Goal: Navigation & Orientation: Find specific page/section

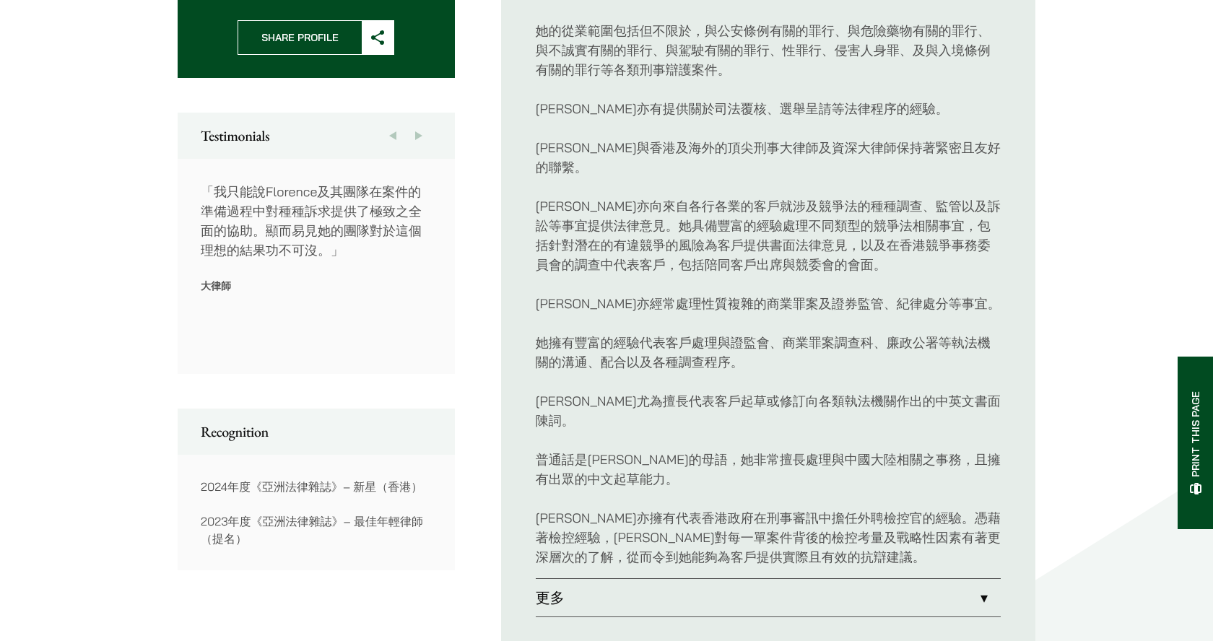
scroll to position [704, 0]
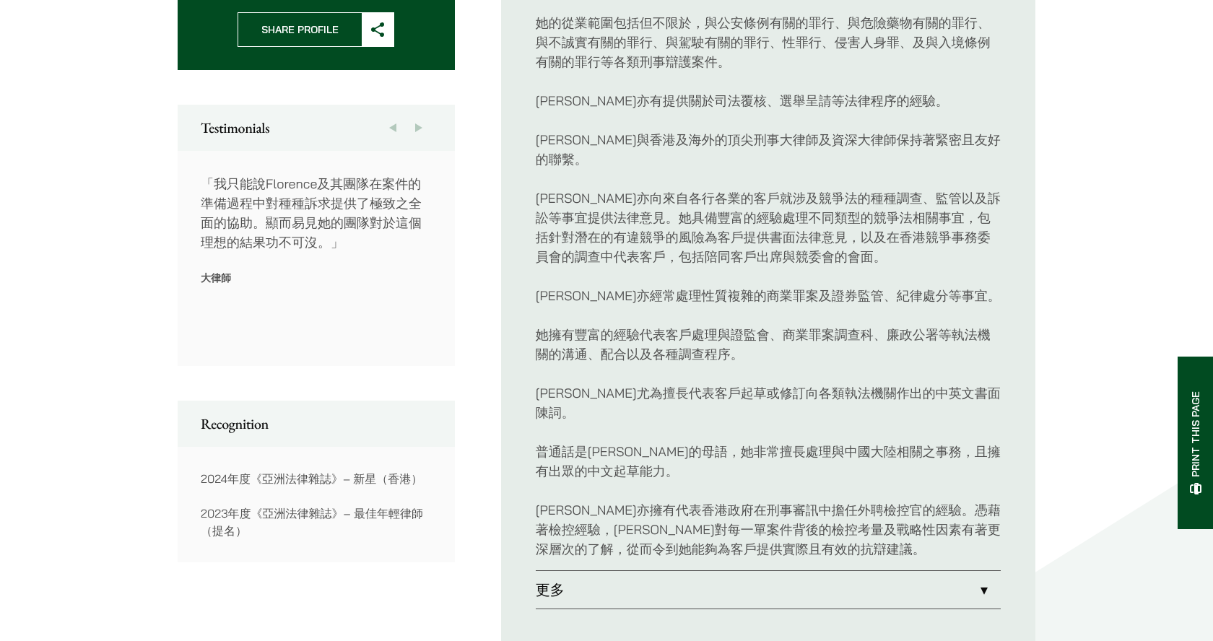
click at [700, 571] on link "更多" at bounding box center [768, 590] width 465 height 38
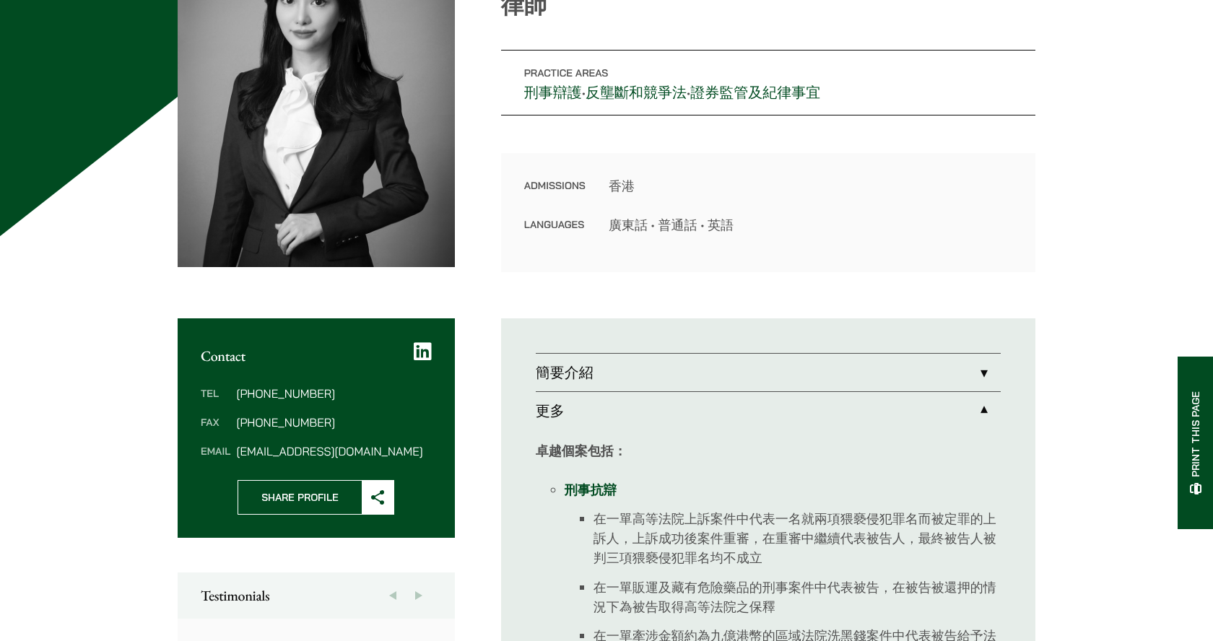
scroll to position [24, 0]
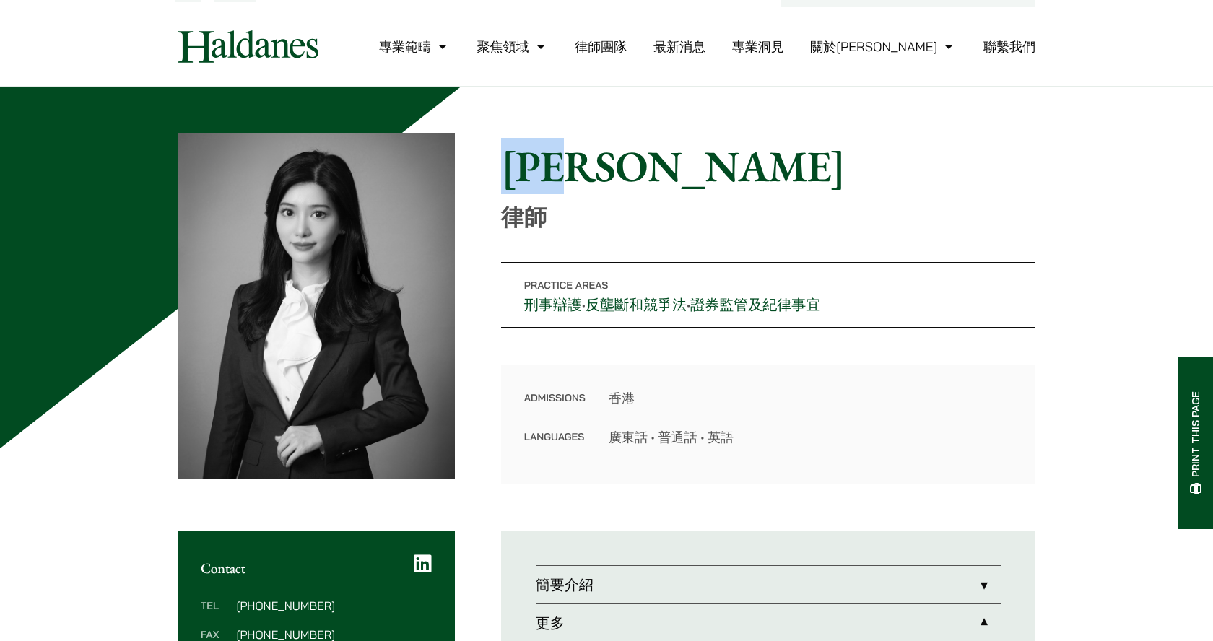
drag, startPoint x: 626, startPoint y: 162, endPoint x: 515, endPoint y: 163, distance: 110.5
click at [515, 163] on h1 "[PERSON_NAME]" at bounding box center [768, 166] width 534 height 52
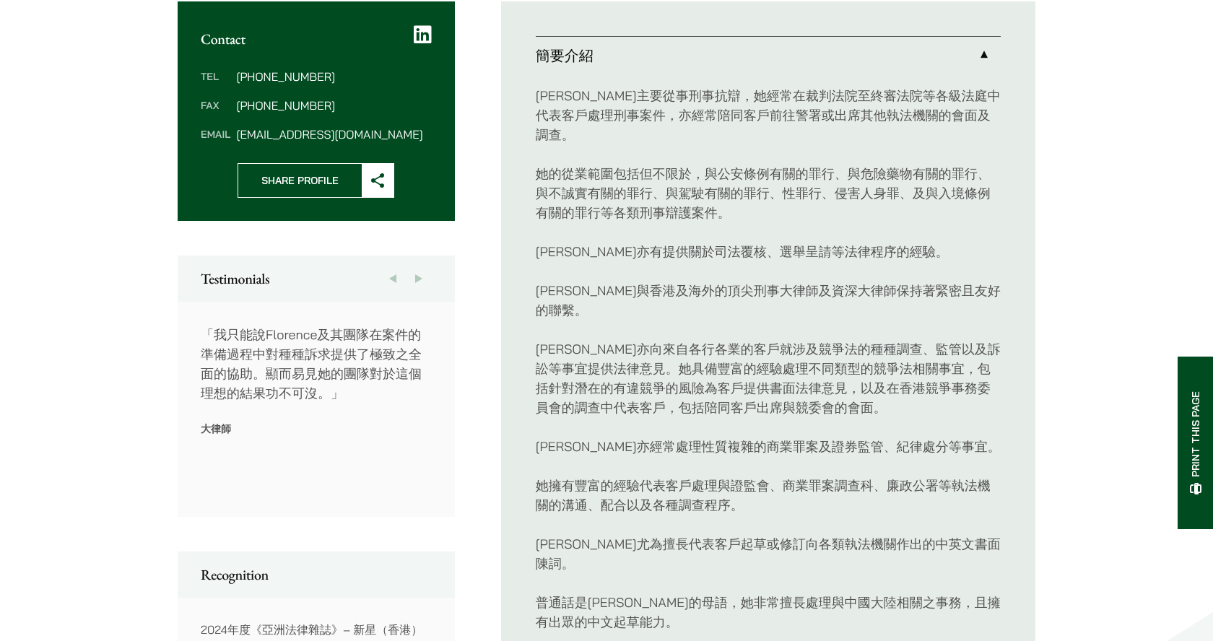
scroll to position [554, 0]
click at [422, 32] on icon at bounding box center [423, 34] width 18 height 20
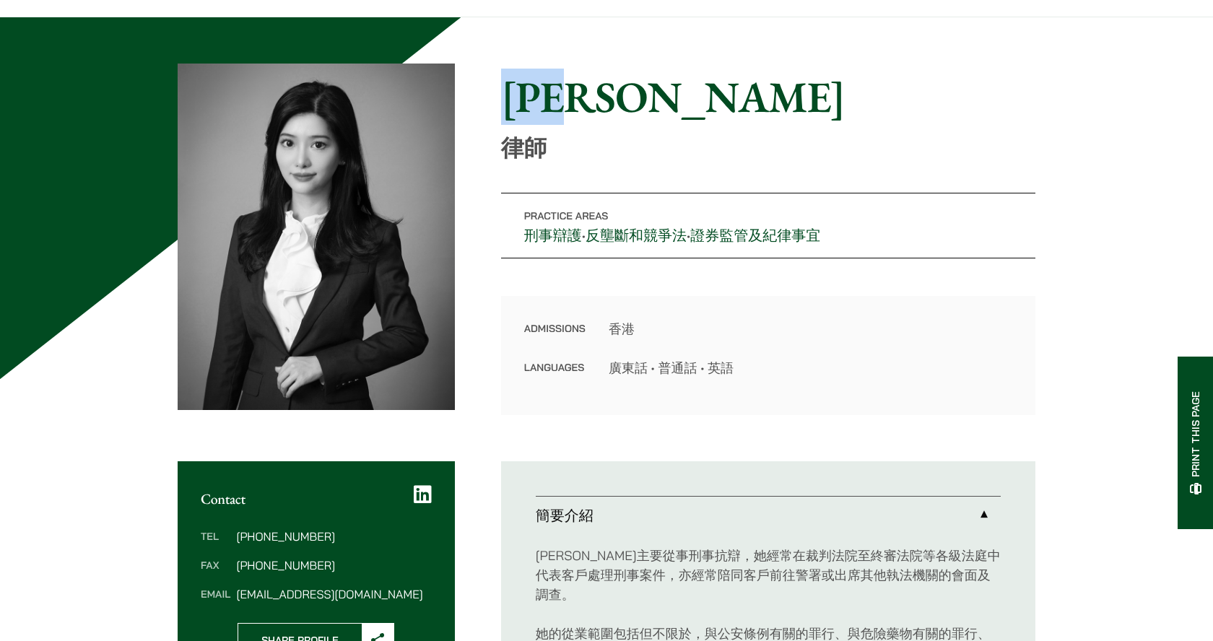
scroll to position [0, 0]
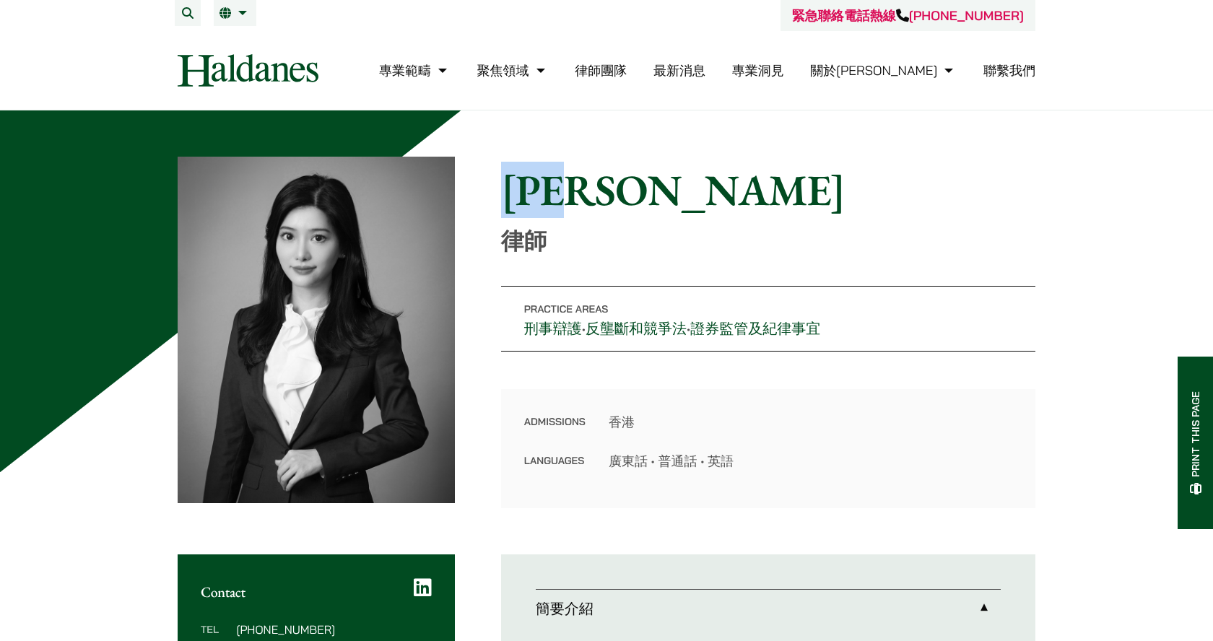
click at [627, 65] on link "律師團隊" at bounding box center [601, 70] width 52 height 17
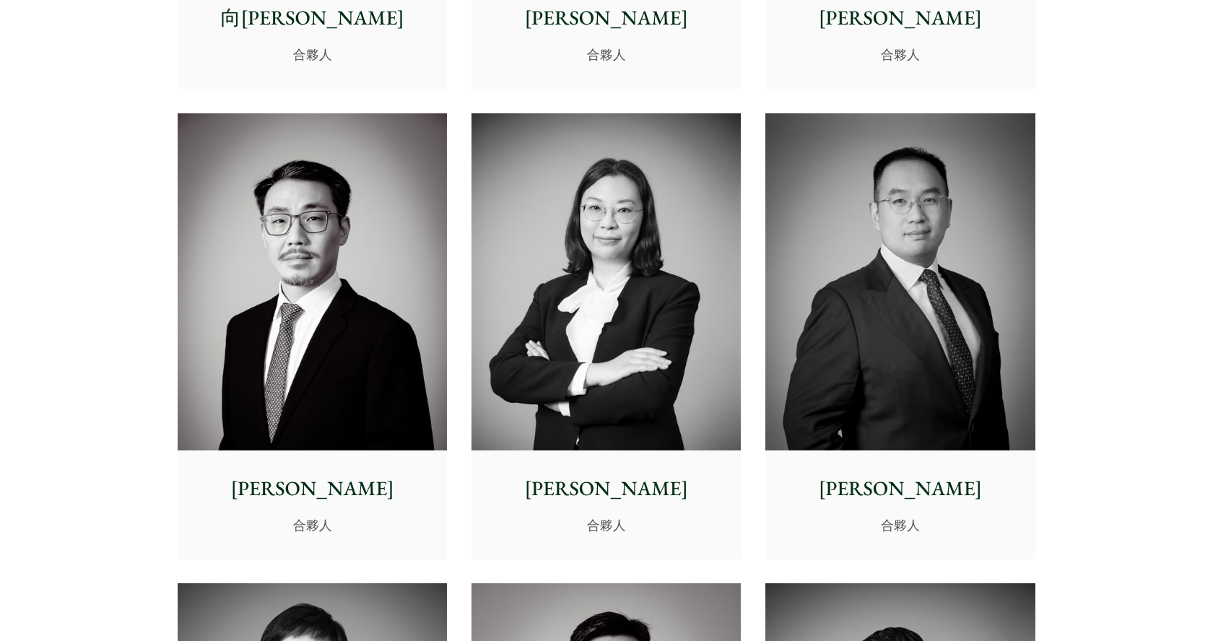
scroll to position [2183, 0]
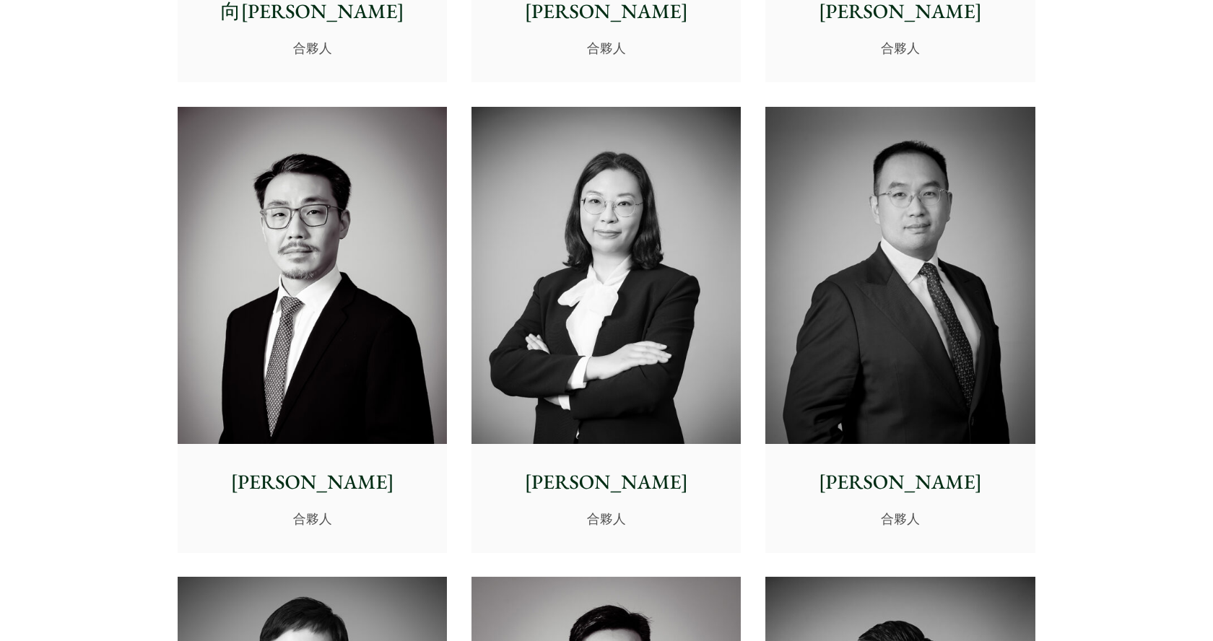
click at [876, 334] on img at bounding box center [899, 275] width 269 height 337
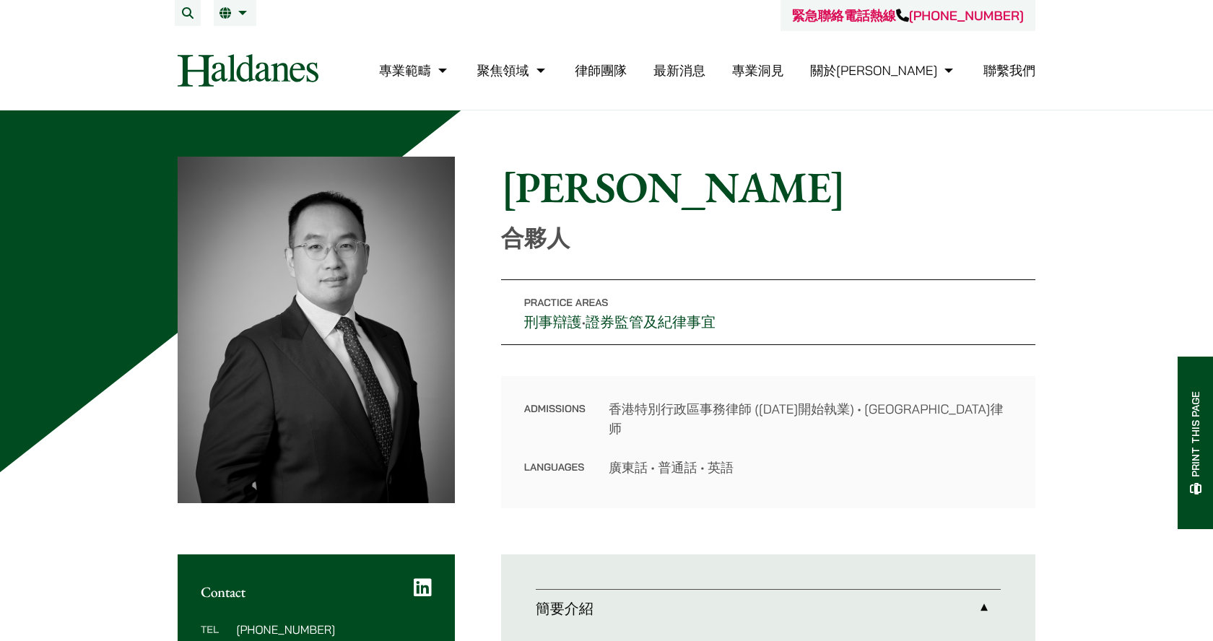
click at [422, 585] on icon at bounding box center [423, 588] width 18 height 20
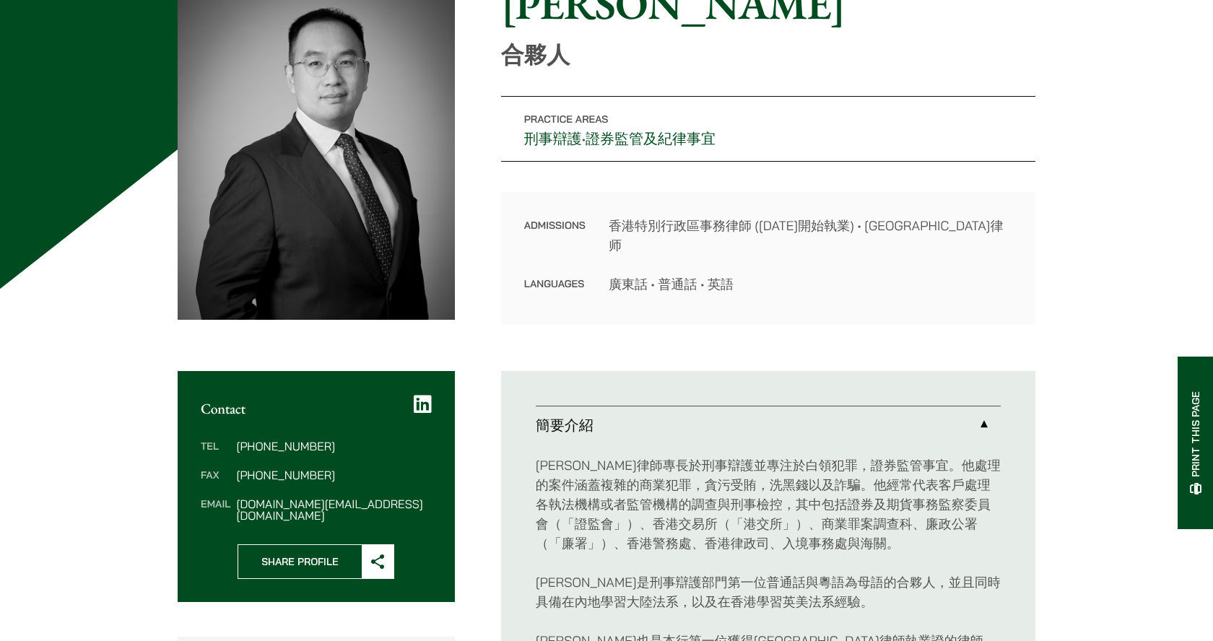
scroll to position [42, 0]
